Goal: Task Accomplishment & Management: Manage account settings

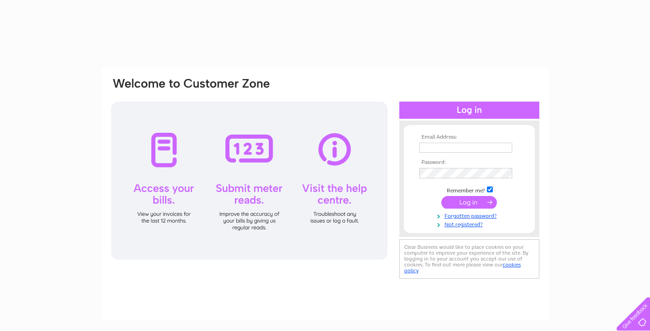
type input "info@twyfordblinds.co.uk"
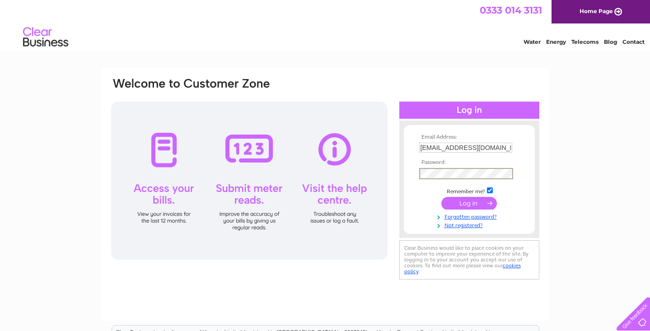
click at [466, 203] on input "submit" at bounding box center [469, 203] width 56 height 13
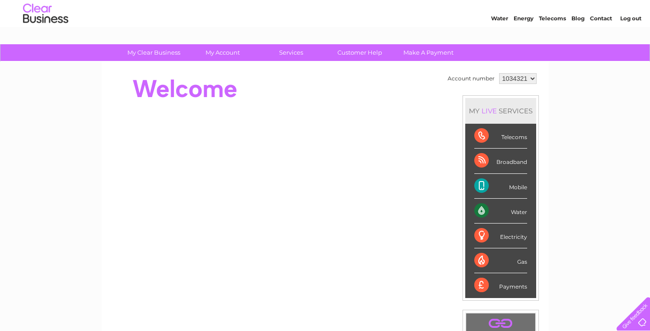
scroll to position [22, 0]
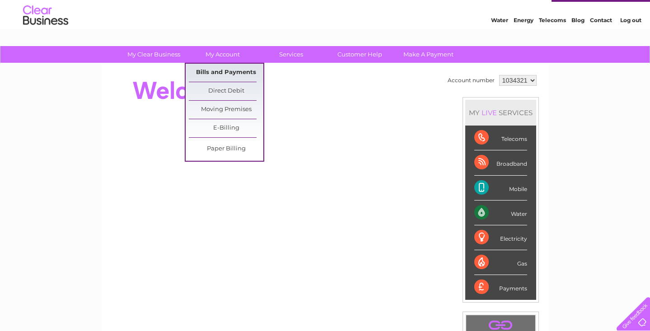
click at [228, 71] on link "Bills and Payments" at bounding box center [226, 73] width 75 height 18
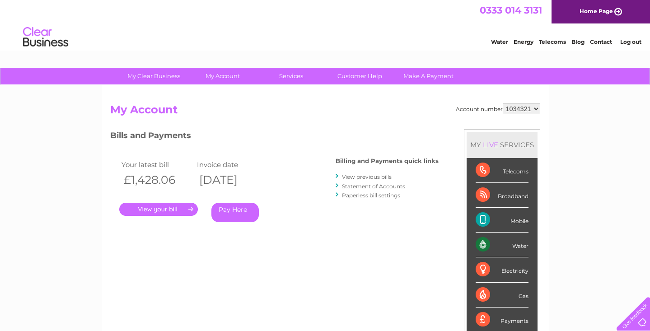
click at [370, 177] on link "View previous bills" at bounding box center [367, 176] width 50 height 7
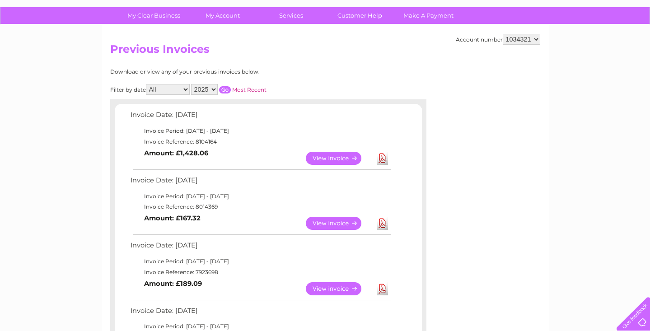
scroll to position [61, 0]
